Goal: Information Seeking & Learning: Learn about a topic

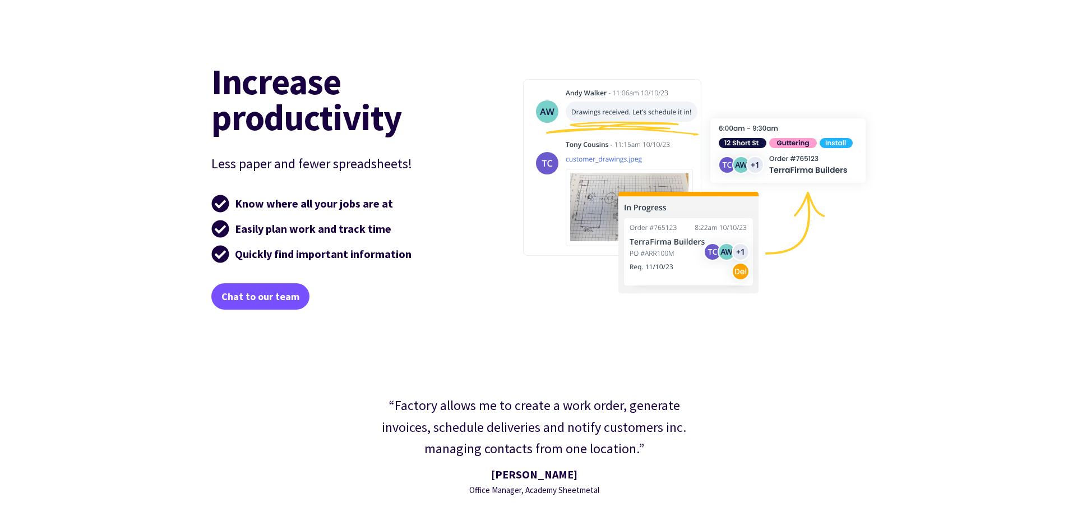
scroll to position [1682, 0]
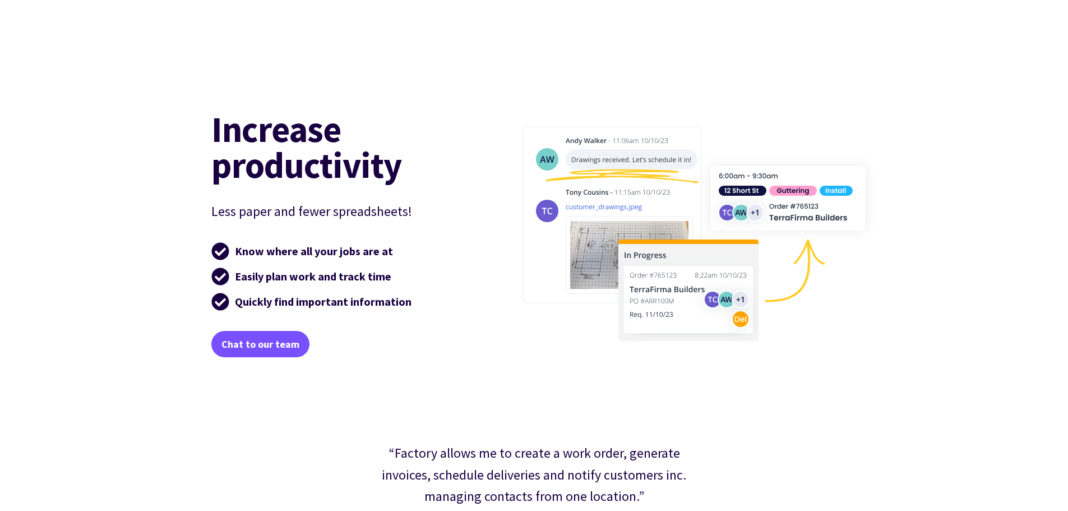
click at [767, 404] on div "“Factory allows me to create a work order, generate invoices, schedule deliveri…" at bounding box center [534, 493] width 1032 height 214
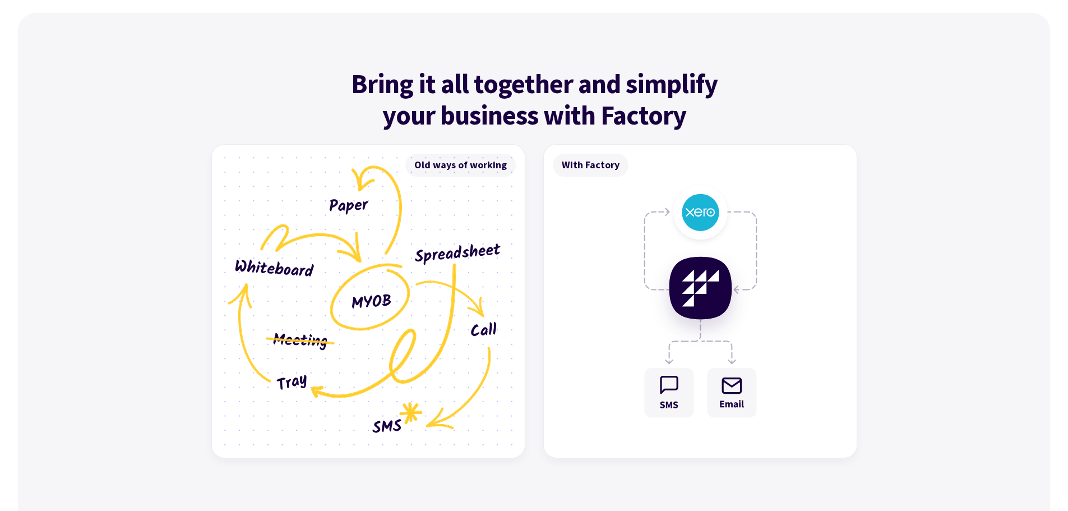
scroll to position [3195, 0]
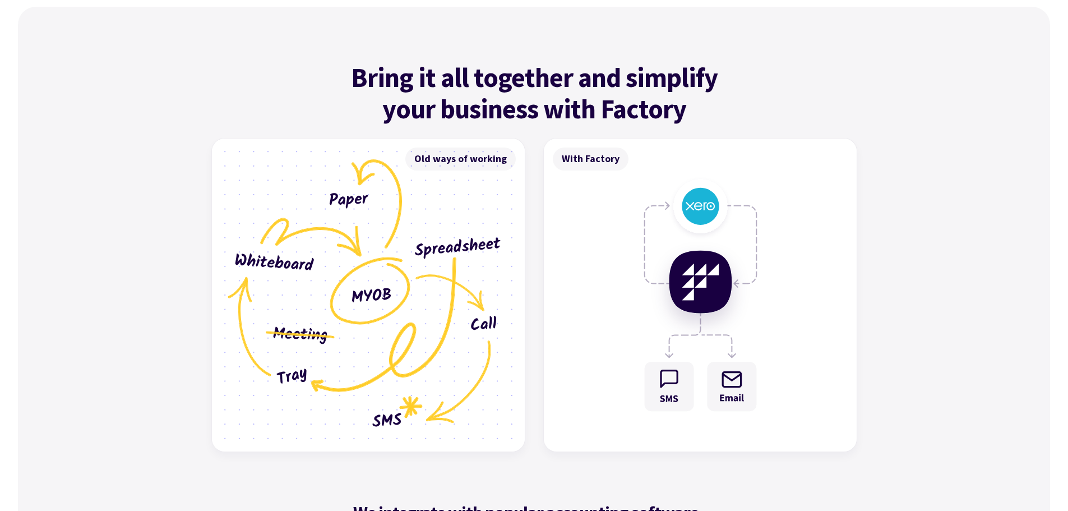
click at [704, 286] on img at bounding box center [700, 294] width 313 height 313
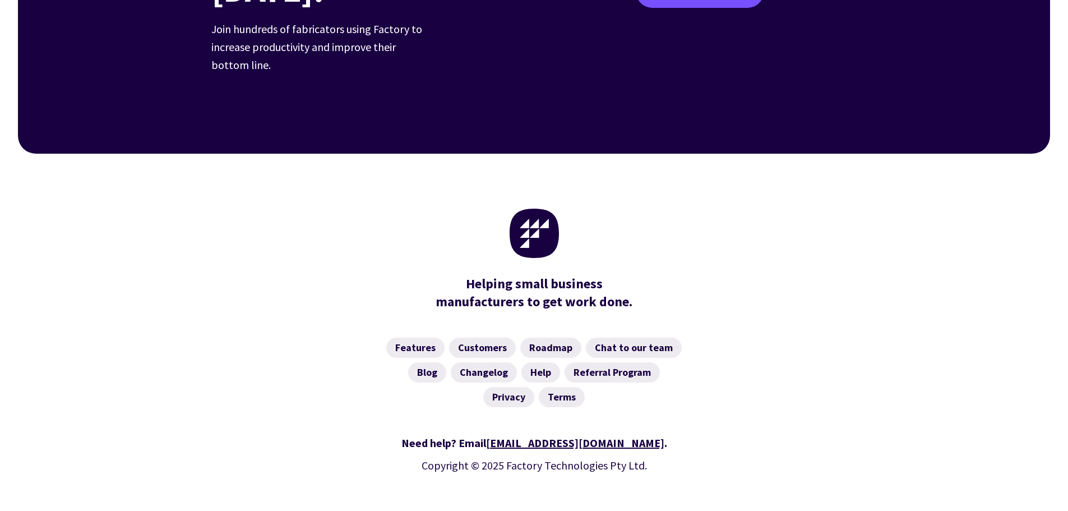
scroll to position [4380, 0]
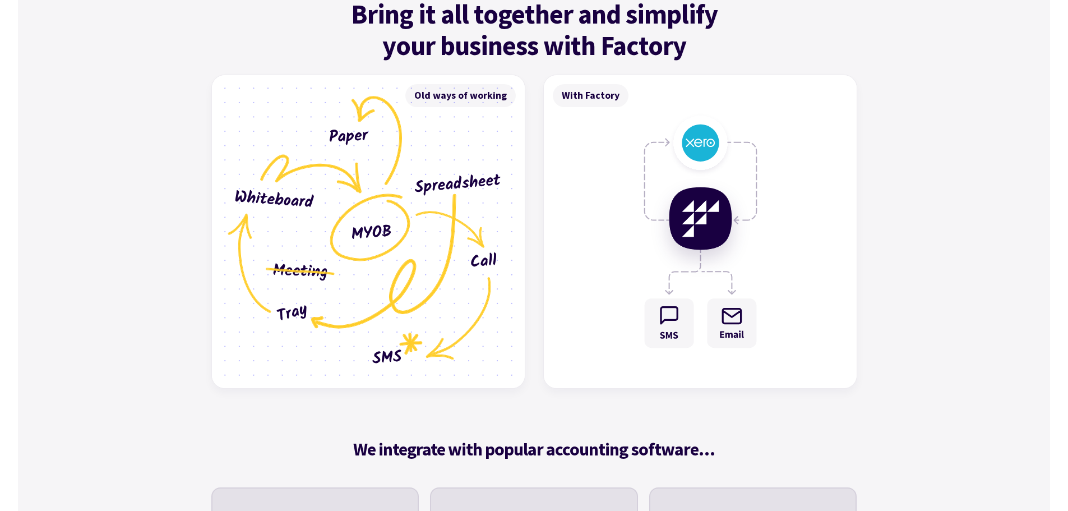
click at [397, 229] on img at bounding box center [368, 231] width 313 height 313
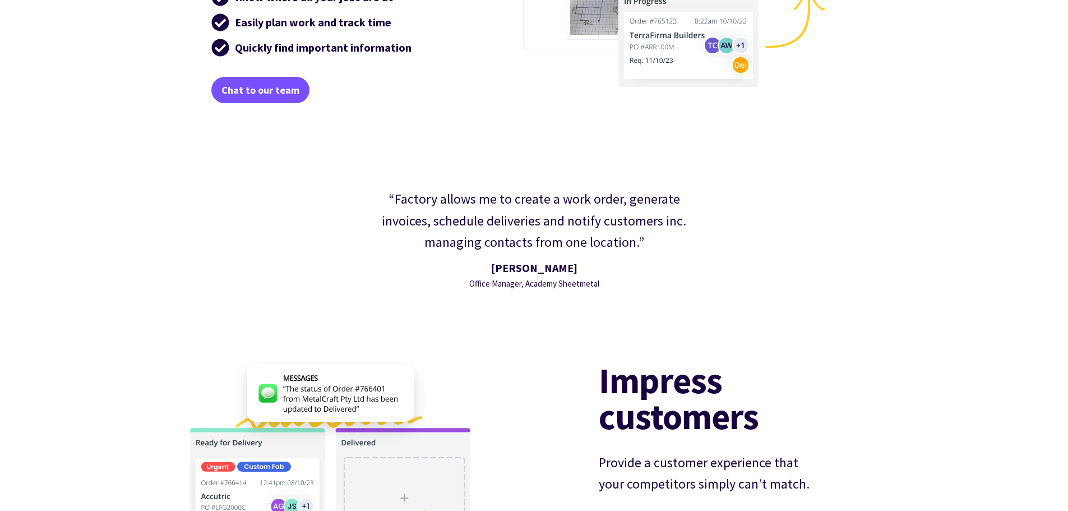
scroll to position [2025, 0]
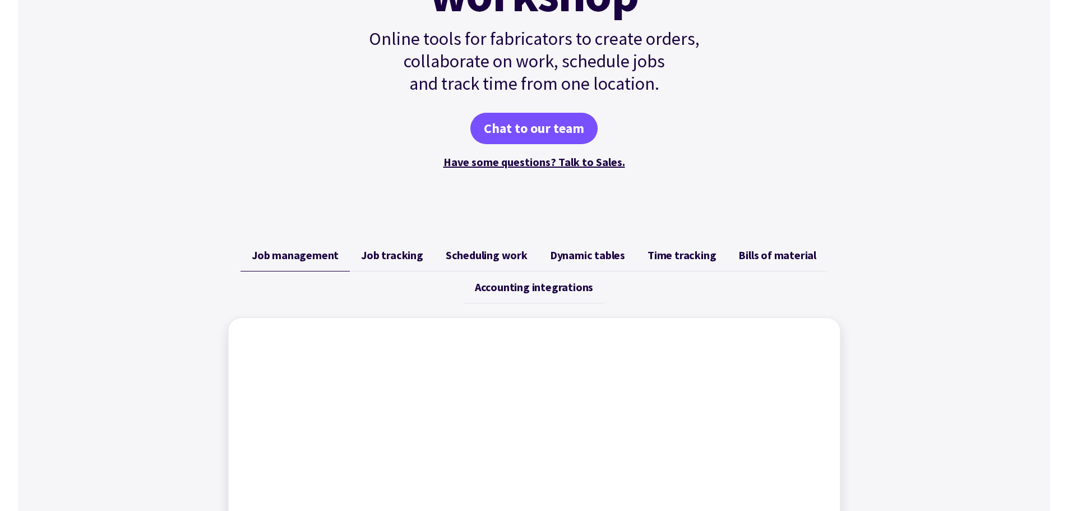
scroll to position [280, 0]
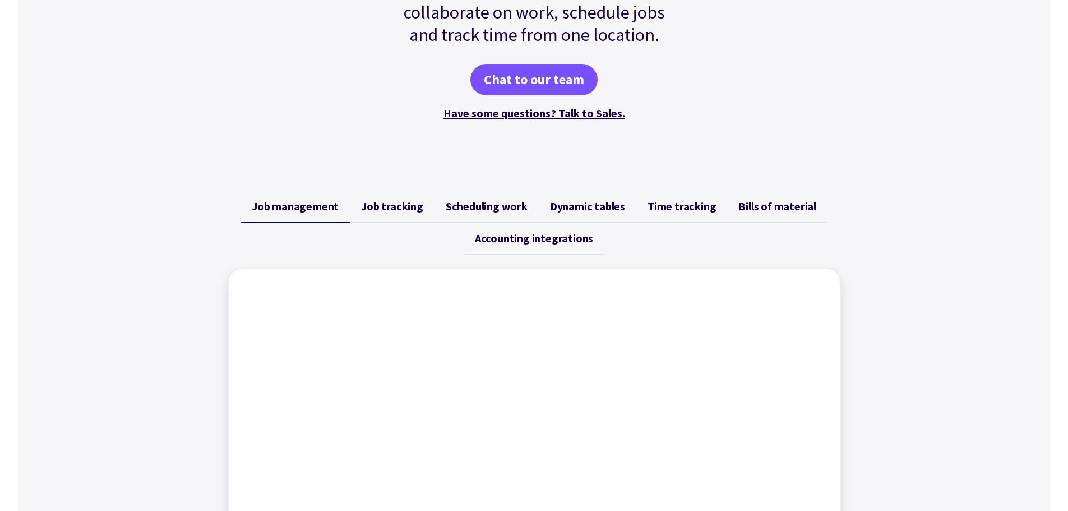
click at [396, 210] on span "Job tracking" at bounding box center [392, 206] width 62 height 13
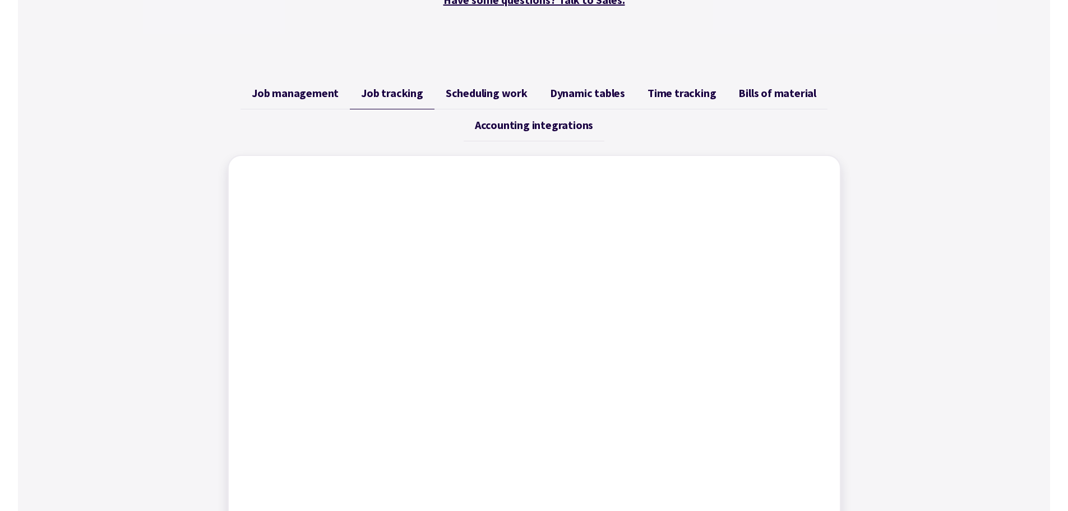
scroll to position [392, 0]
click at [487, 98] on span "Scheduling work" at bounding box center [487, 93] width 82 height 13
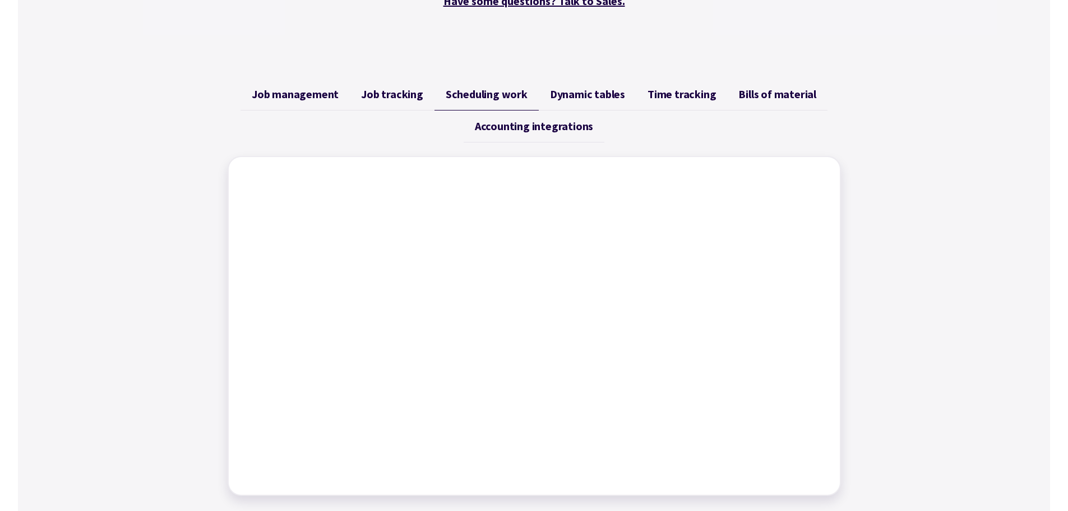
click at [592, 92] on span "Dynamic tables" at bounding box center [587, 93] width 75 height 13
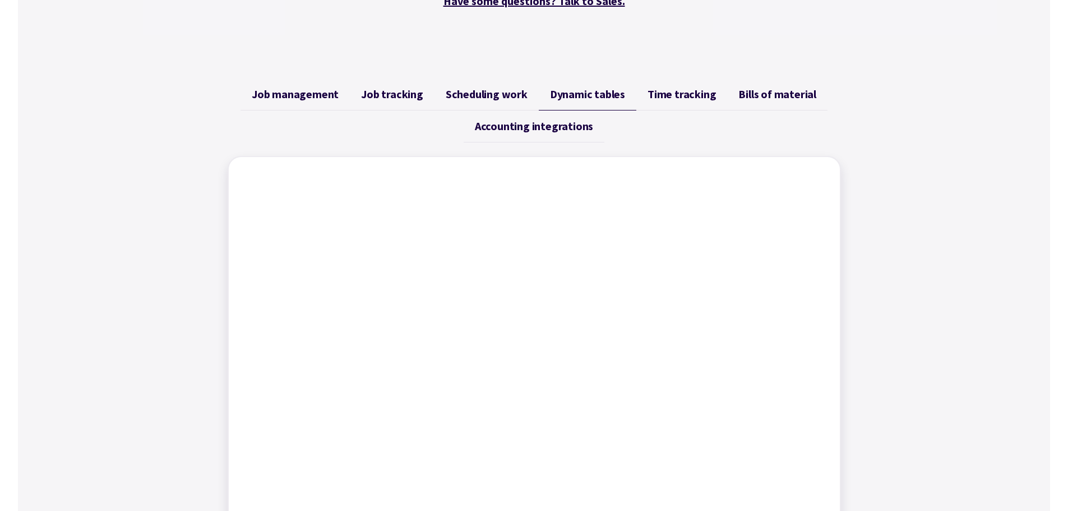
click at [668, 94] on span "Time tracking" at bounding box center [681, 93] width 68 height 13
click at [733, 97] on link "Bills of material" at bounding box center [777, 94] width 100 height 32
click at [561, 123] on span "Accounting integrations" at bounding box center [534, 125] width 118 height 13
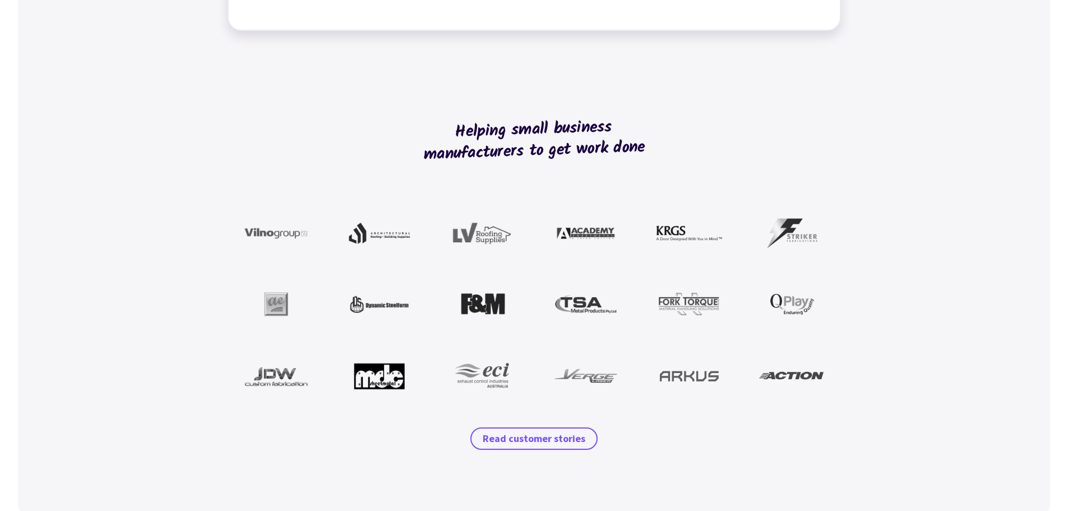
scroll to position [897, 0]
click at [510, 444] on span "Read customer stories" at bounding box center [534, 437] width 103 height 13
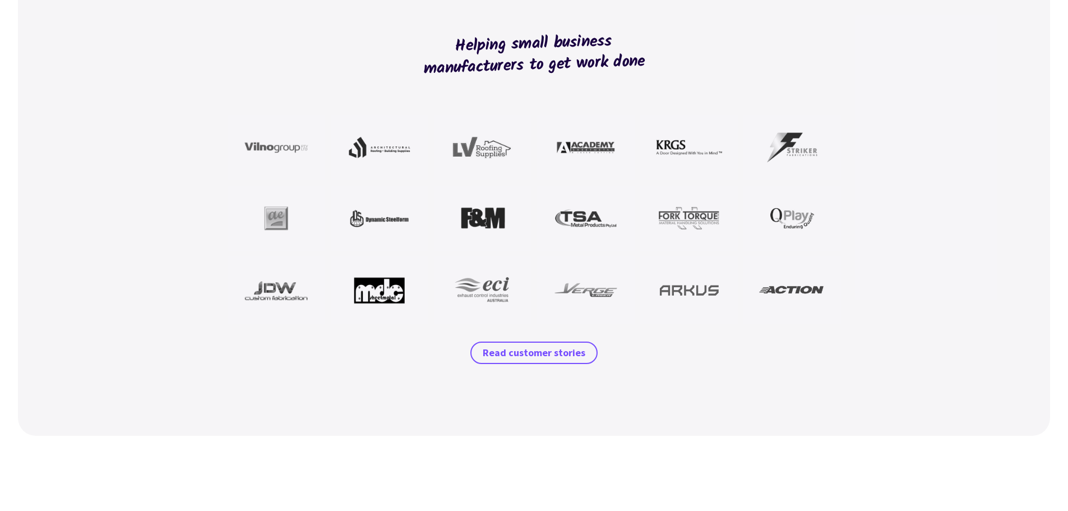
scroll to position [1121, 0]
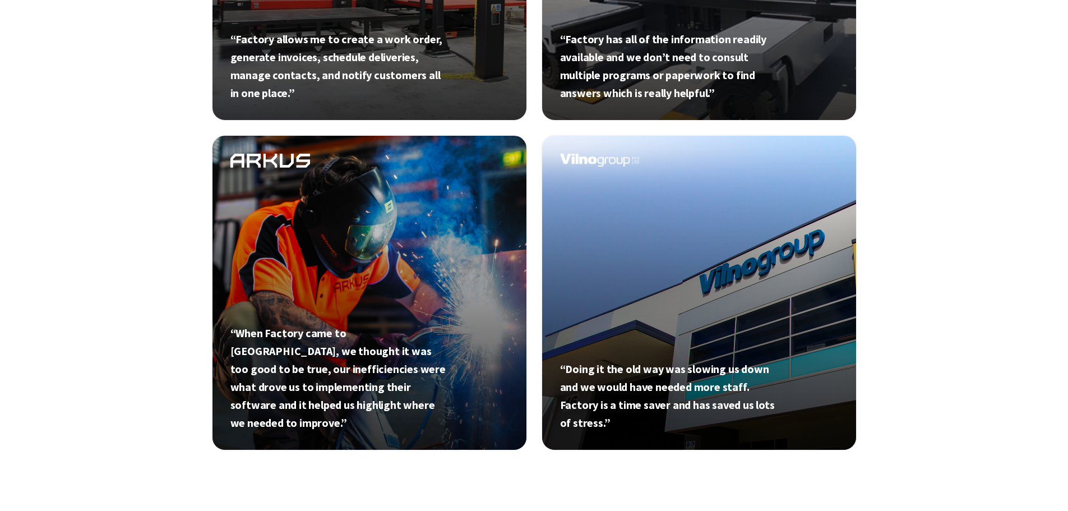
scroll to position [665, 0]
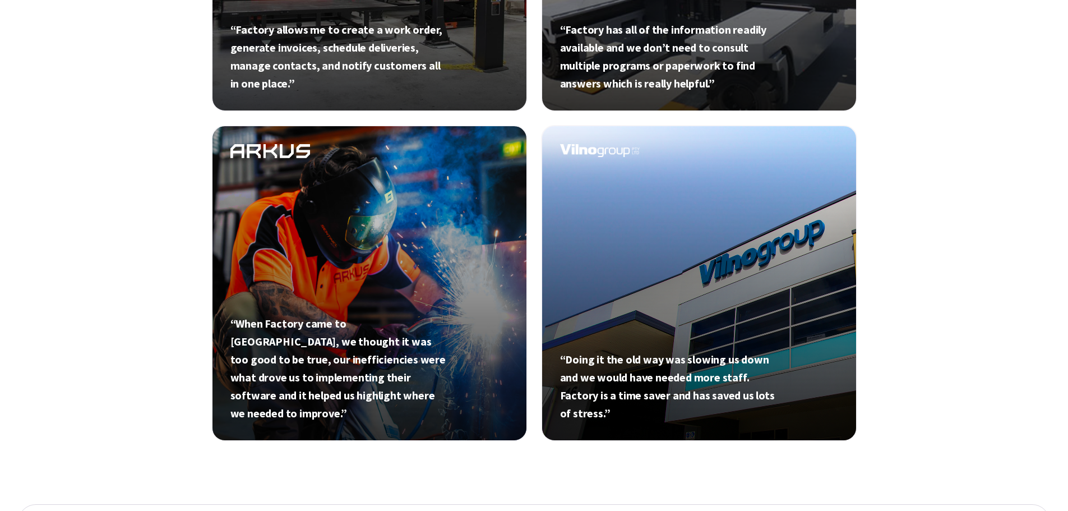
click at [715, 265] on link at bounding box center [699, 283] width 316 height 316
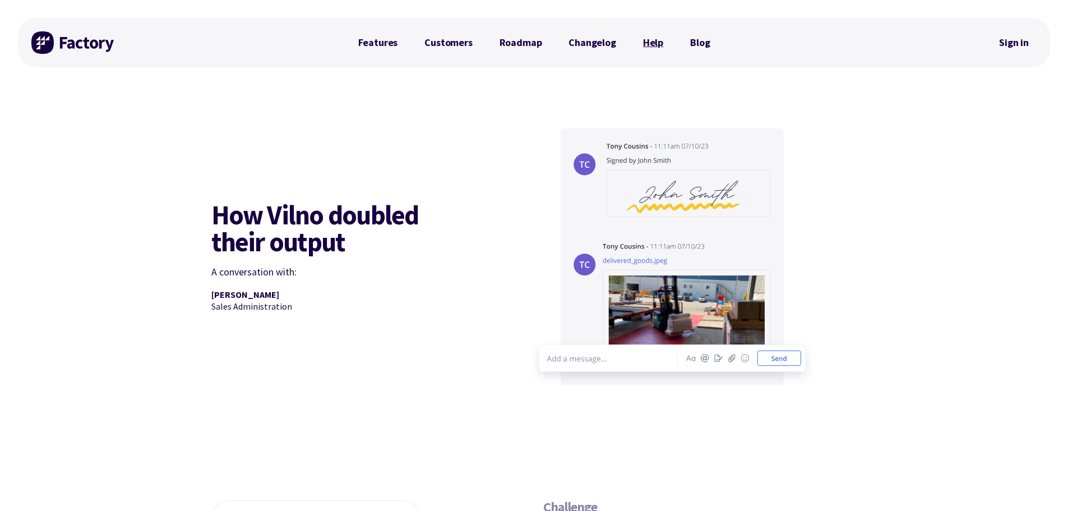
click at [652, 43] on link "Help" at bounding box center [653, 42] width 47 height 22
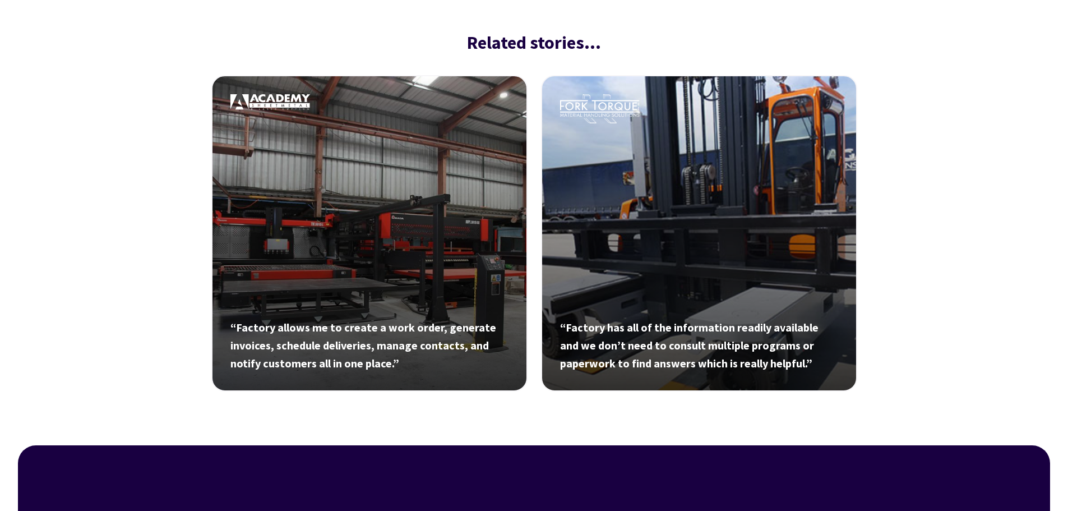
scroll to position [2491, 0]
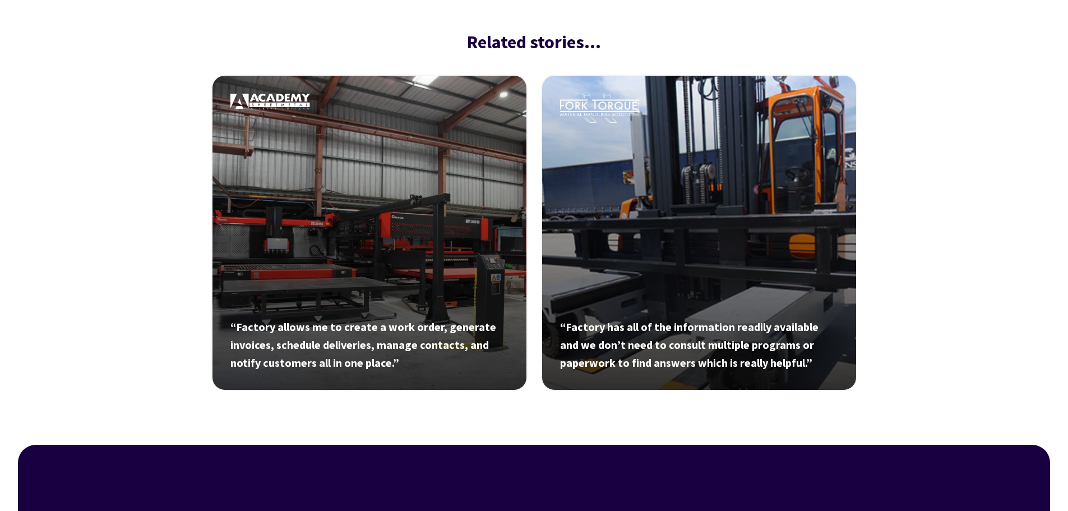
click at [693, 195] on link at bounding box center [699, 233] width 316 height 316
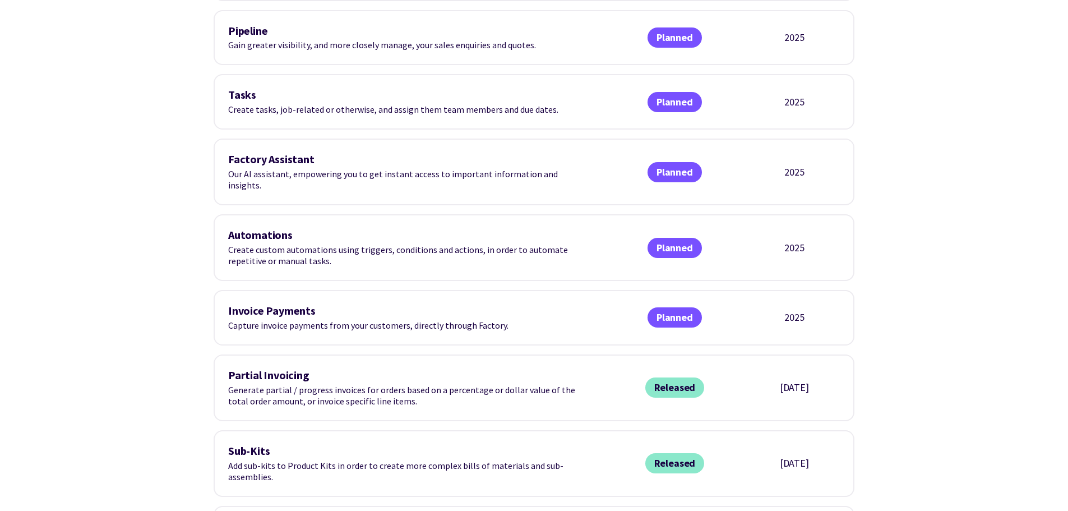
scroll to position [504, 0]
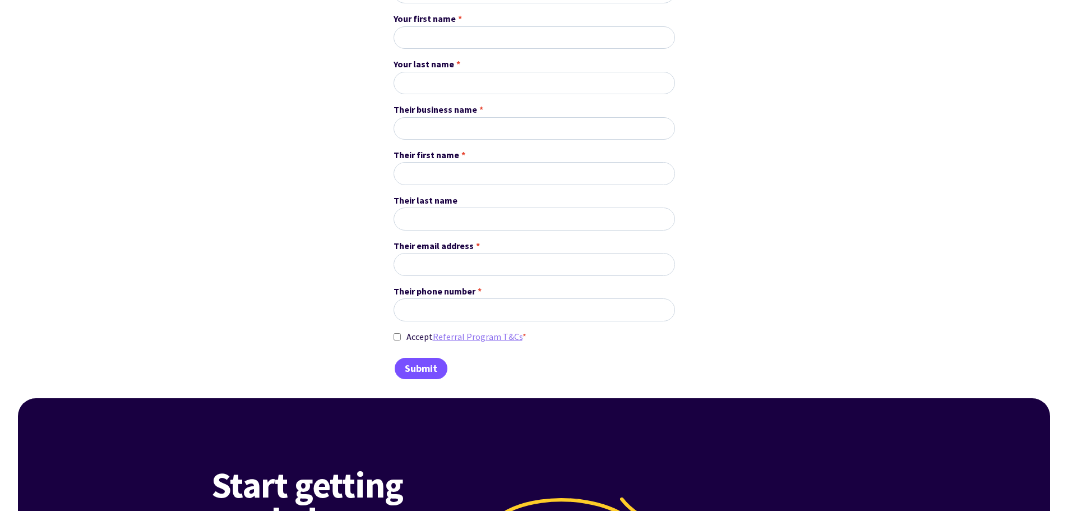
scroll to position [729, 0]
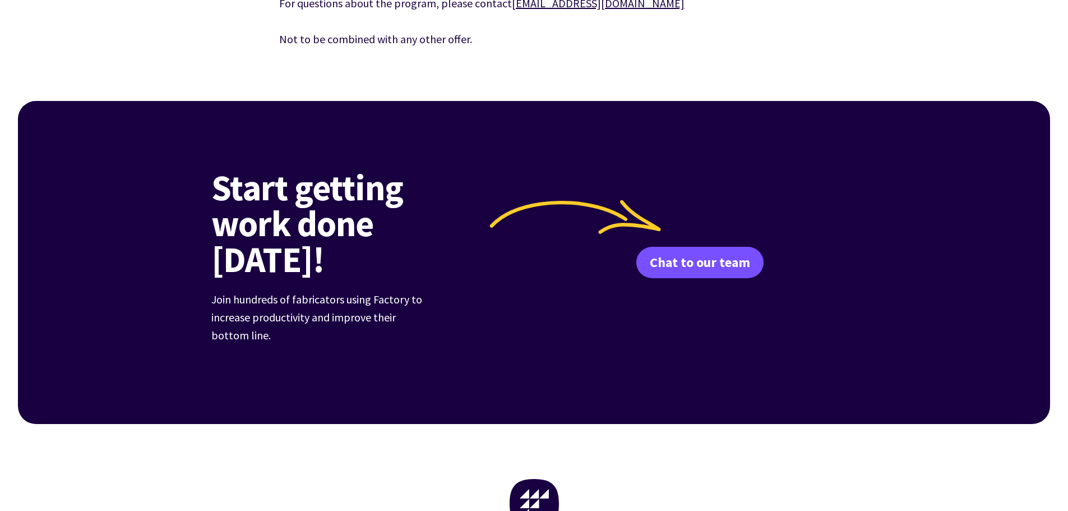
scroll to position [12243, 0]
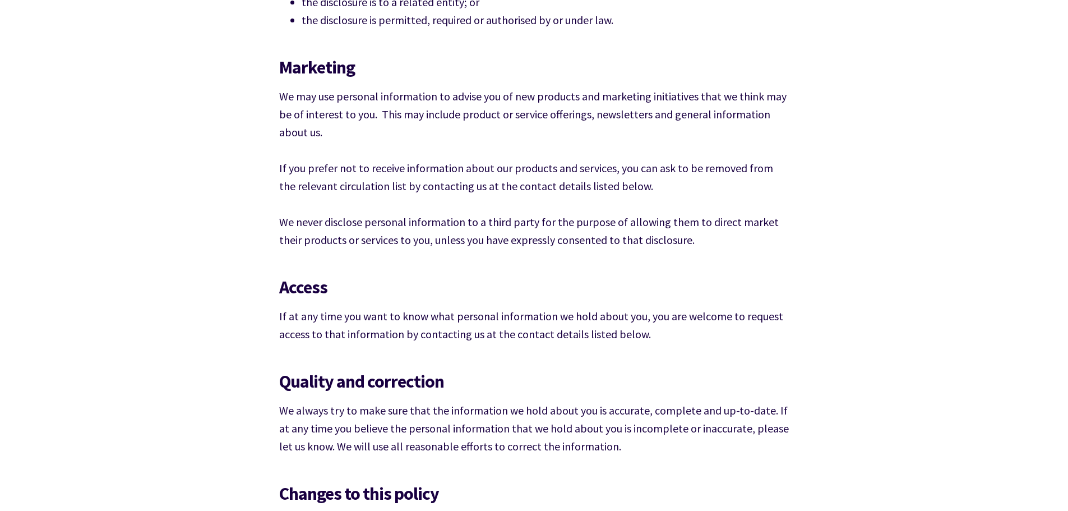
scroll to position [1906, 0]
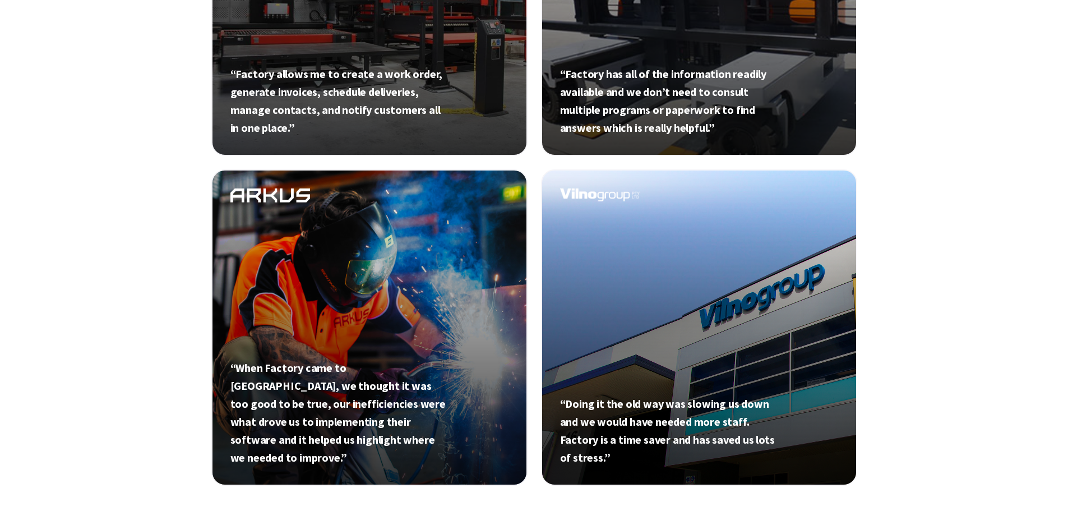
scroll to position [617, 0]
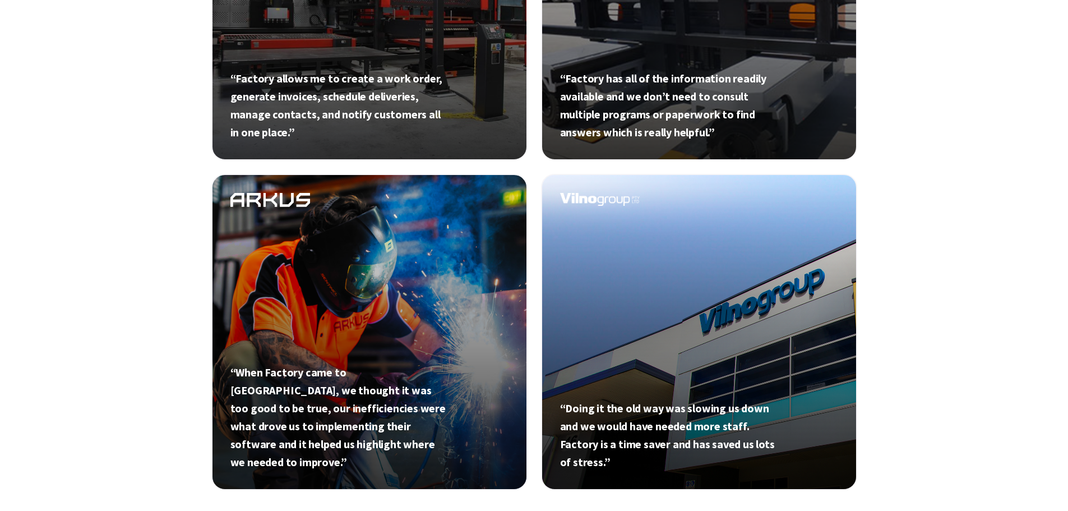
click at [689, 336] on link at bounding box center [699, 332] width 316 height 316
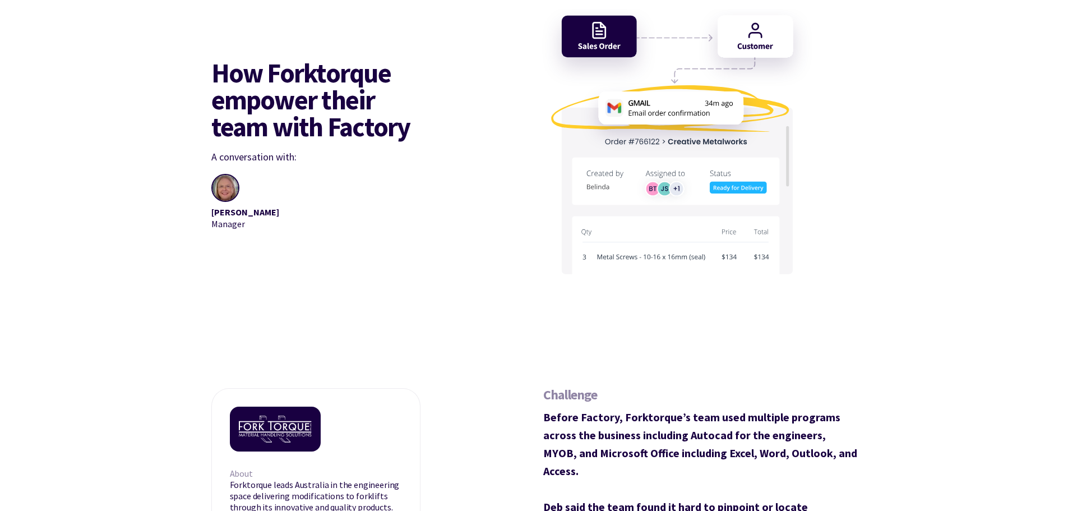
scroll to position [56, 0]
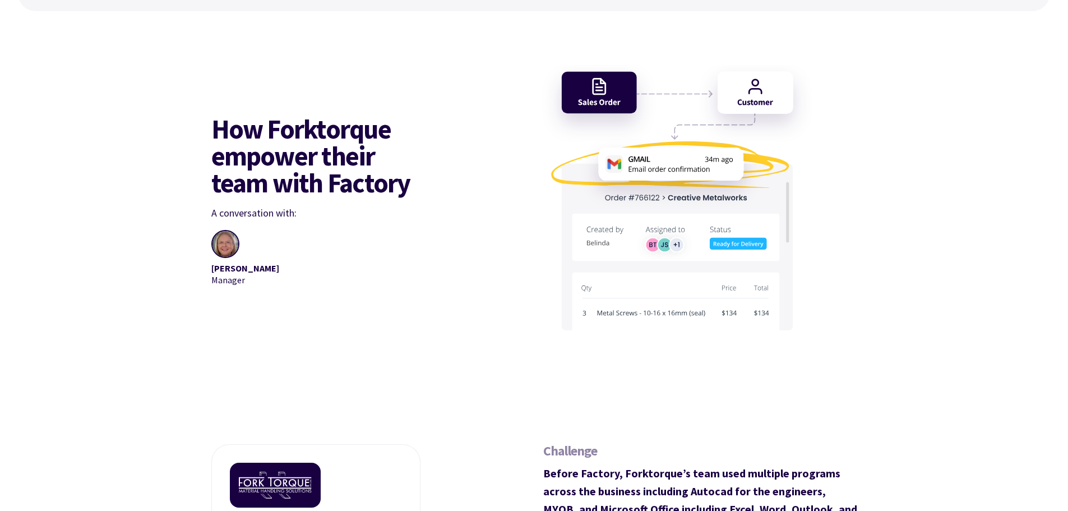
click at [606, 88] on img at bounding box center [671, 200] width 369 height 271
click at [750, 87] on img at bounding box center [671, 200] width 369 height 271
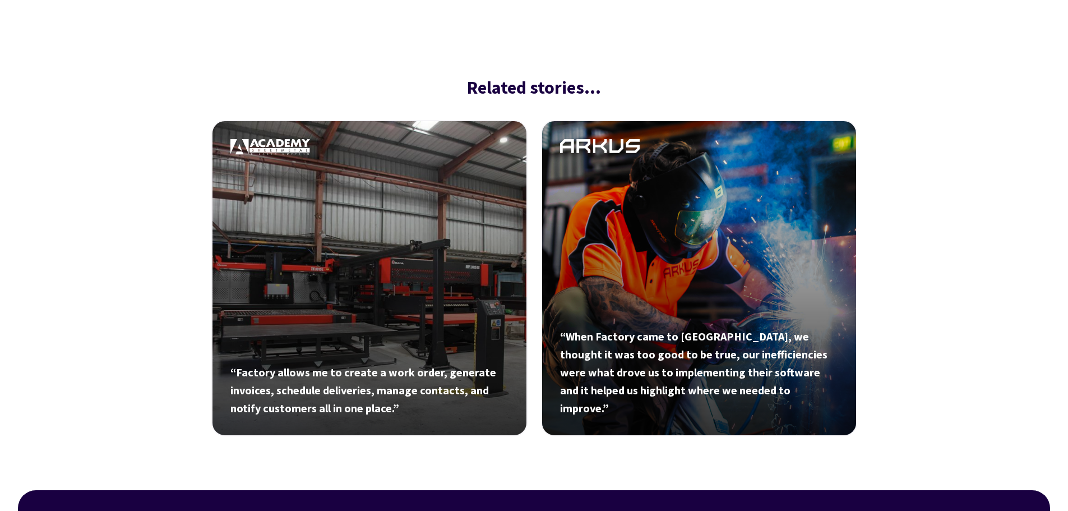
scroll to position [1794, 0]
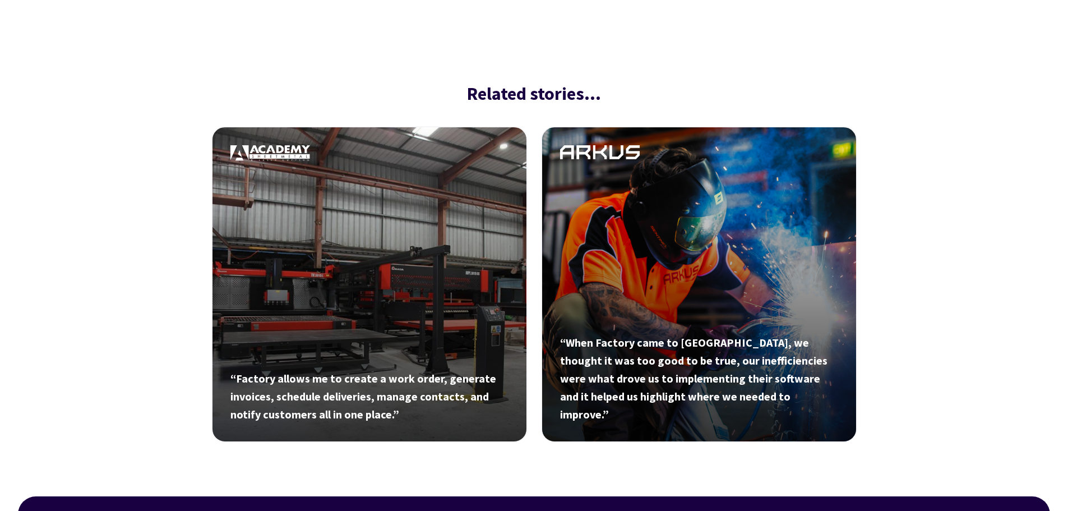
click at [370, 250] on link at bounding box center [369, 284] width 316 height 316
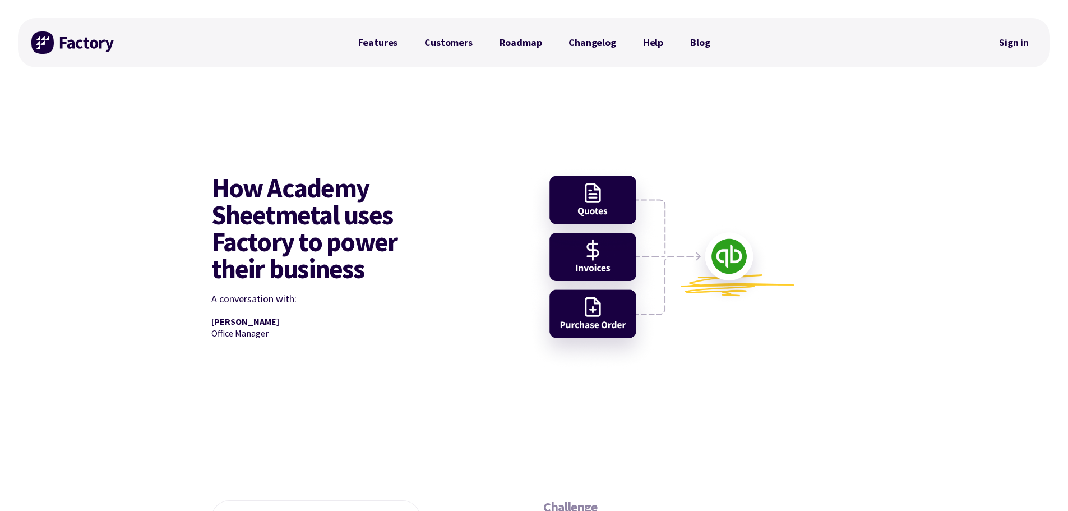
click at [651, 38] on link "Help" at bounding box center [653, 42] width 47 height 22
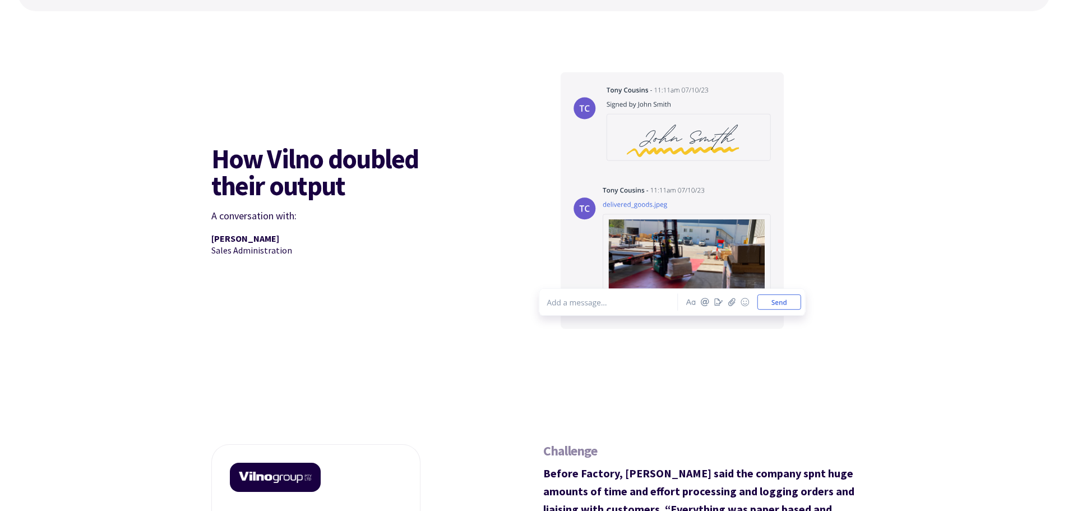
click at [705, 198] on img at bounding box center [671, 200] width 369 height 271
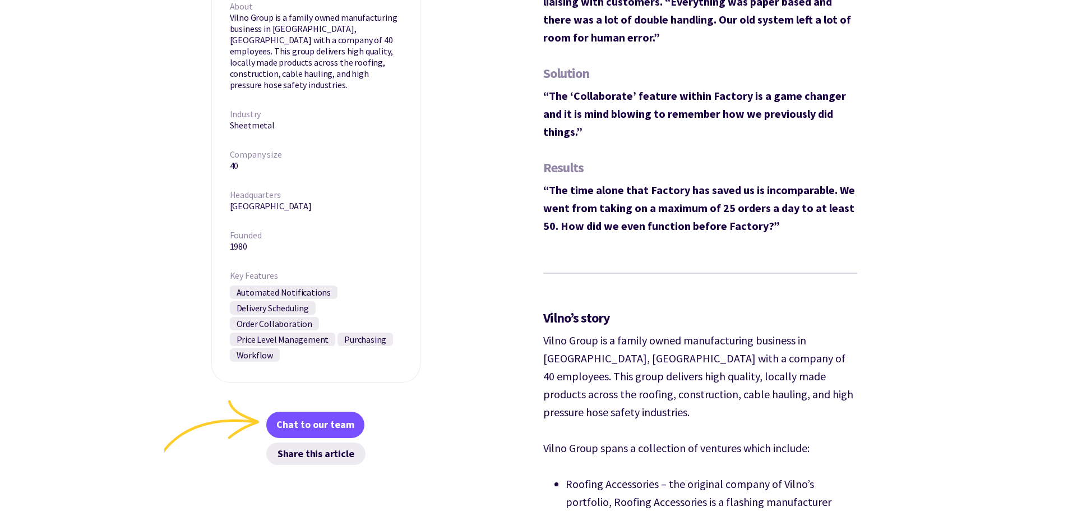
scroll to position [561, 0]
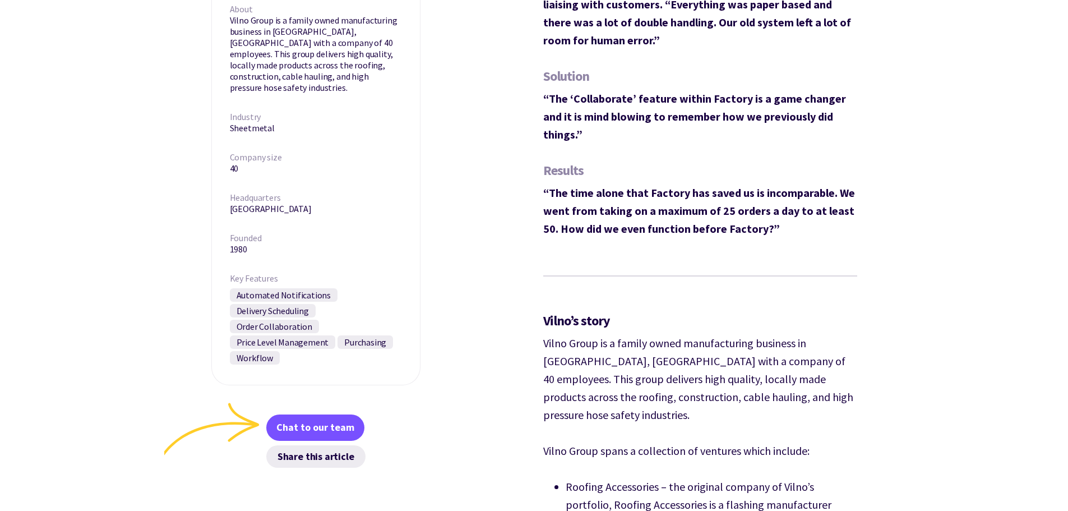
click at [249, 203] on aside "[GEOGRAPHIC_DATA]" at bounding box center [316, 208] width 172 height 11
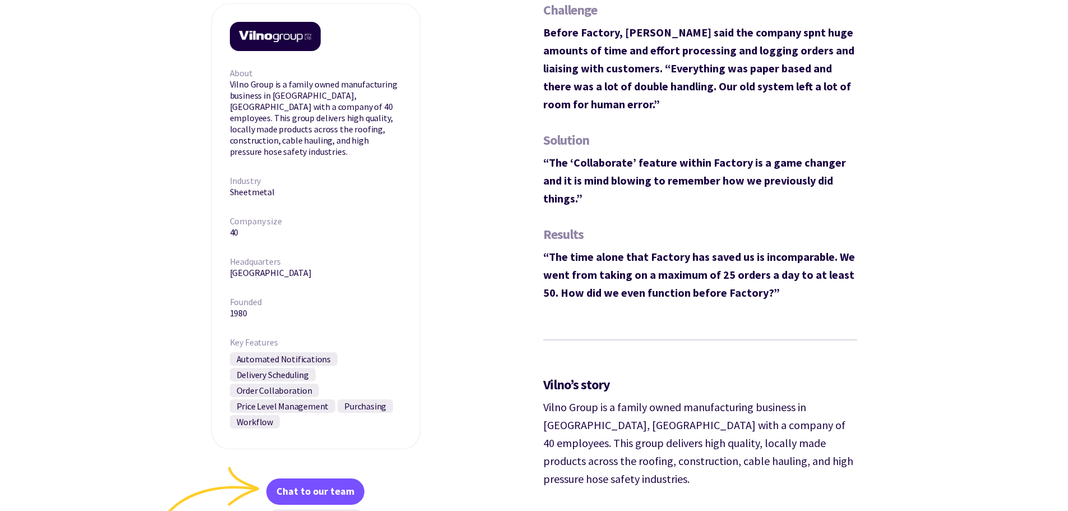
scroll to position [448, 0]
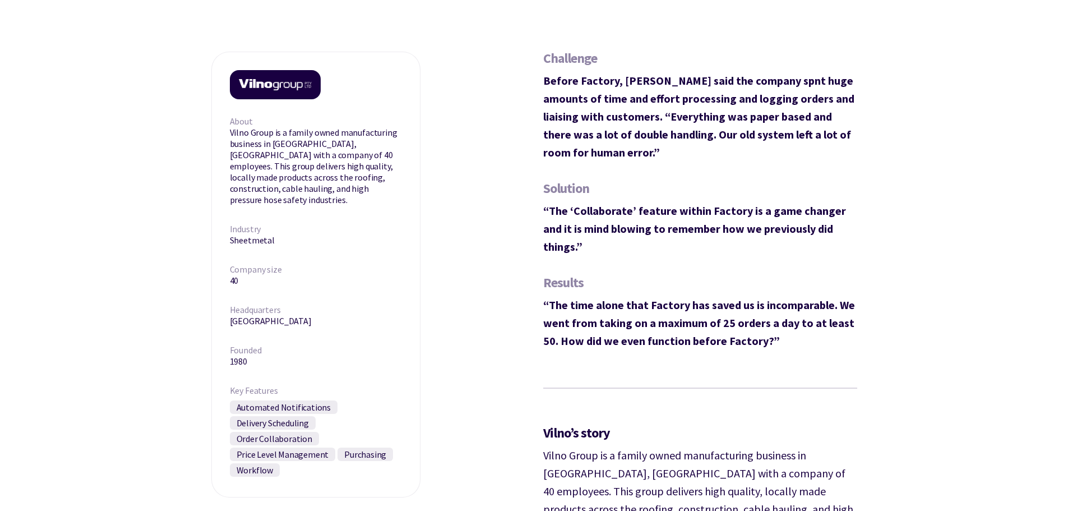
click at [347, 201] on div "About Vilno Group is a family owned manufacturing business in [GEOGRAPHIC_DATA]…" at bounding box center [315, 275] width 209 height 446
click at [280, 77] on img at bounding box center [275, 85] width 91 height 30
click at [280, 85] on img at bounding box center [275, 85] width 91 height 30
